Goal: Task Accomplishment & Management: Check status

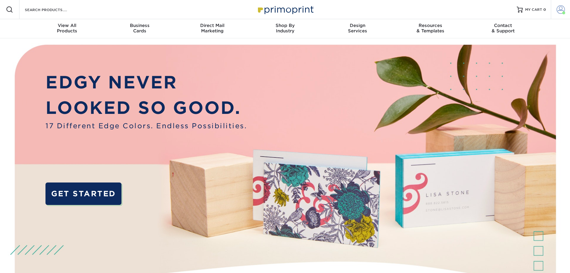
click at [561, 7] on span at bounding box center [561, 9] width 8 height 8
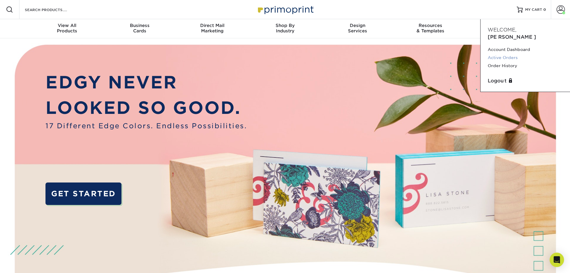
click at [510, 54] on link "Active Orders" at bounding box center [525, 58] width 75 height 8
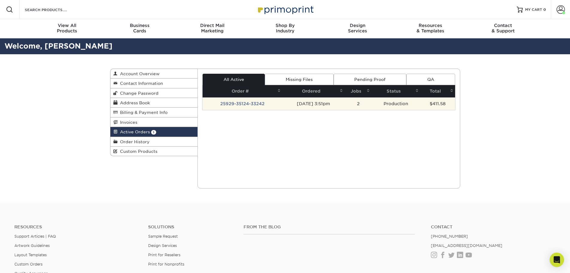
click at [243, 104] on td "25929-35124-33242" at bounding box center [243, 103] width 80 height 13
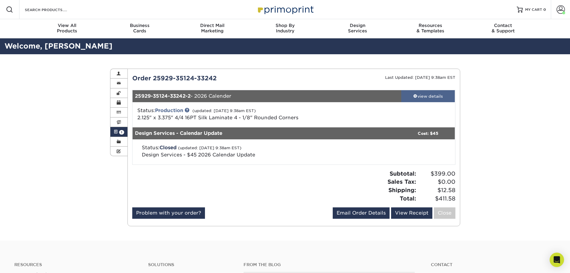
click at [424, 94] on div "view details" at bounding box center [428, 96] width 54 height 6
